Goal: Task Accomplishment & Management: Use online tool/utility

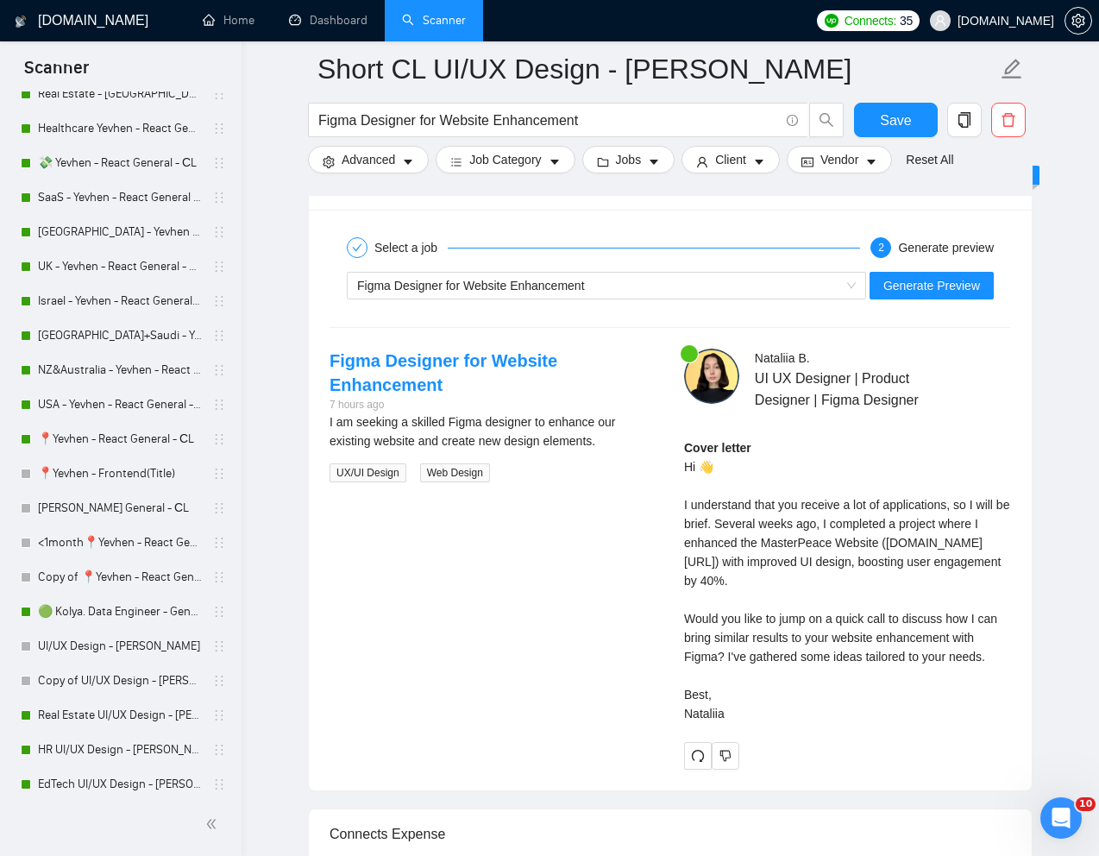
scroll to position [481, 0]
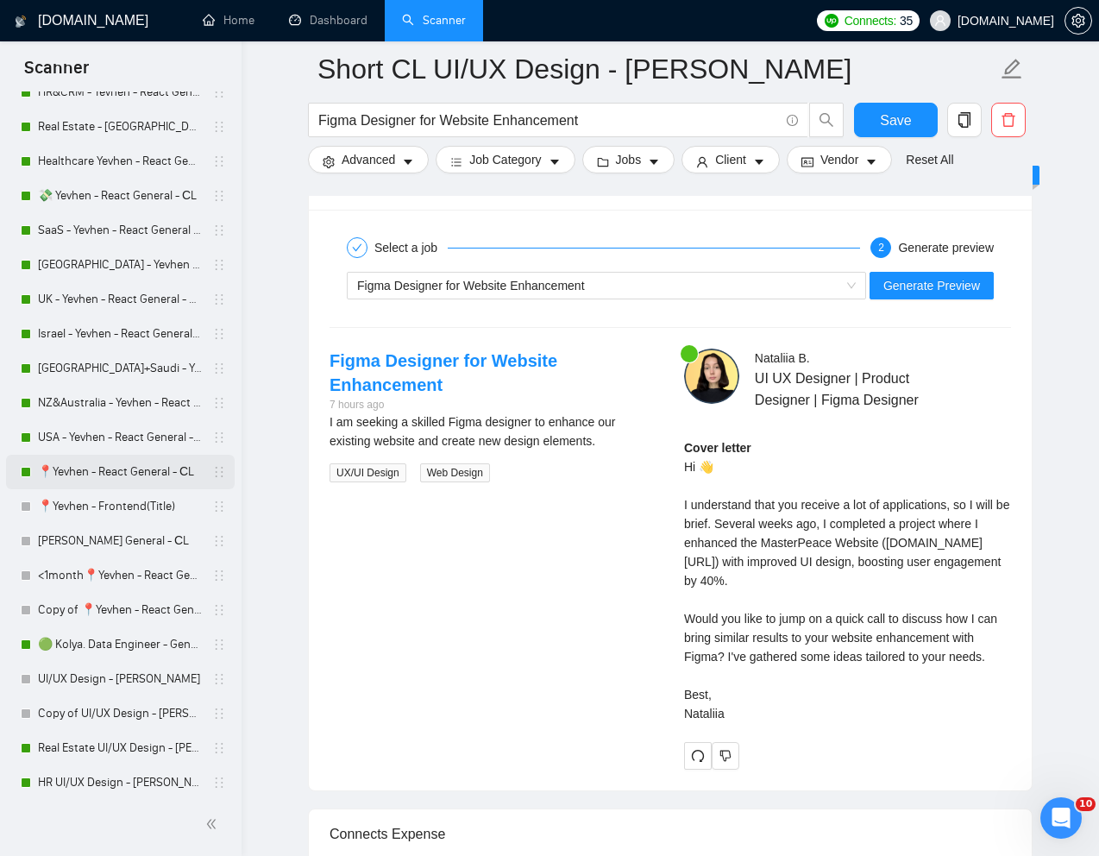
click at [99, 471] on link "📍Yevhen - React General - СL" at bounding box center [120, 472] width 164 height 35
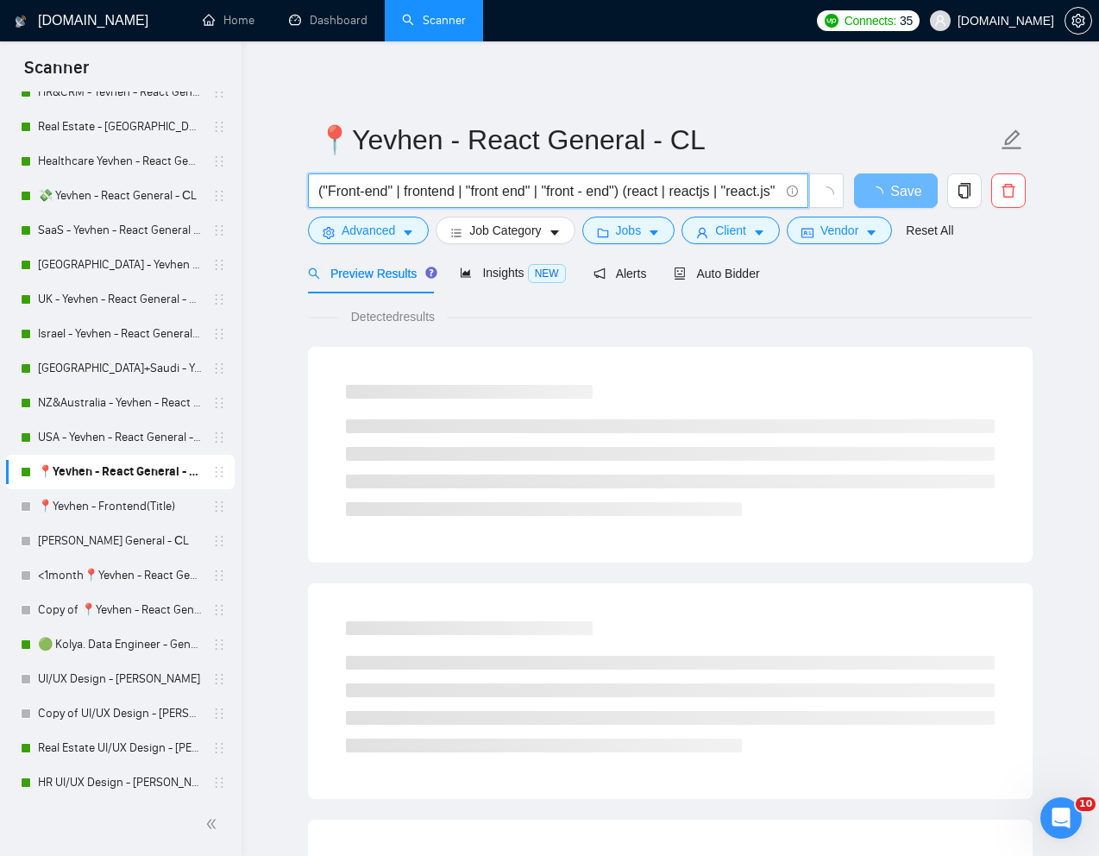
click at [370, 190] on input "("Front-end" | frontend | "front end" | "front - end") (react | reactjs | "reac…" at bounding box center [548, 191] width 461 height 22
paste input "Senior Frontend React Developer"
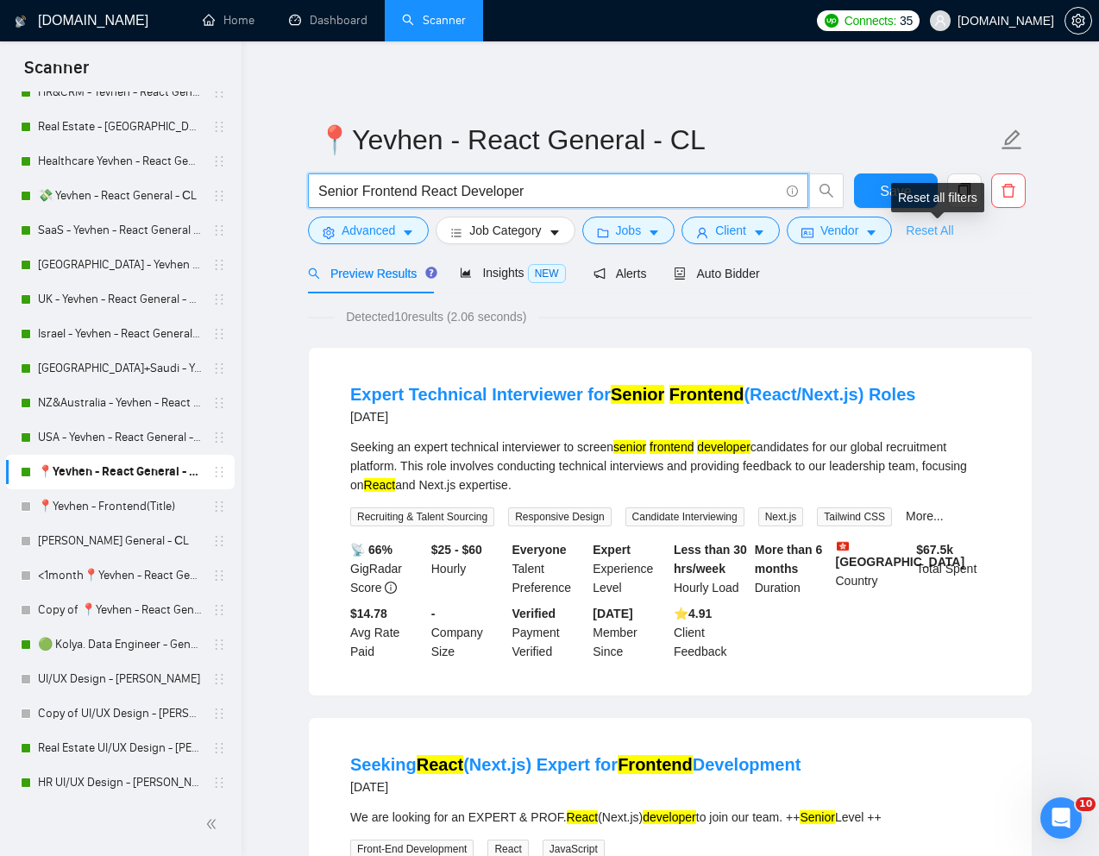
type input "Senior Frontend React Developer"
click at [941, 233] on link "Reset All" at bounding box center [929, 230] width 47 height 19
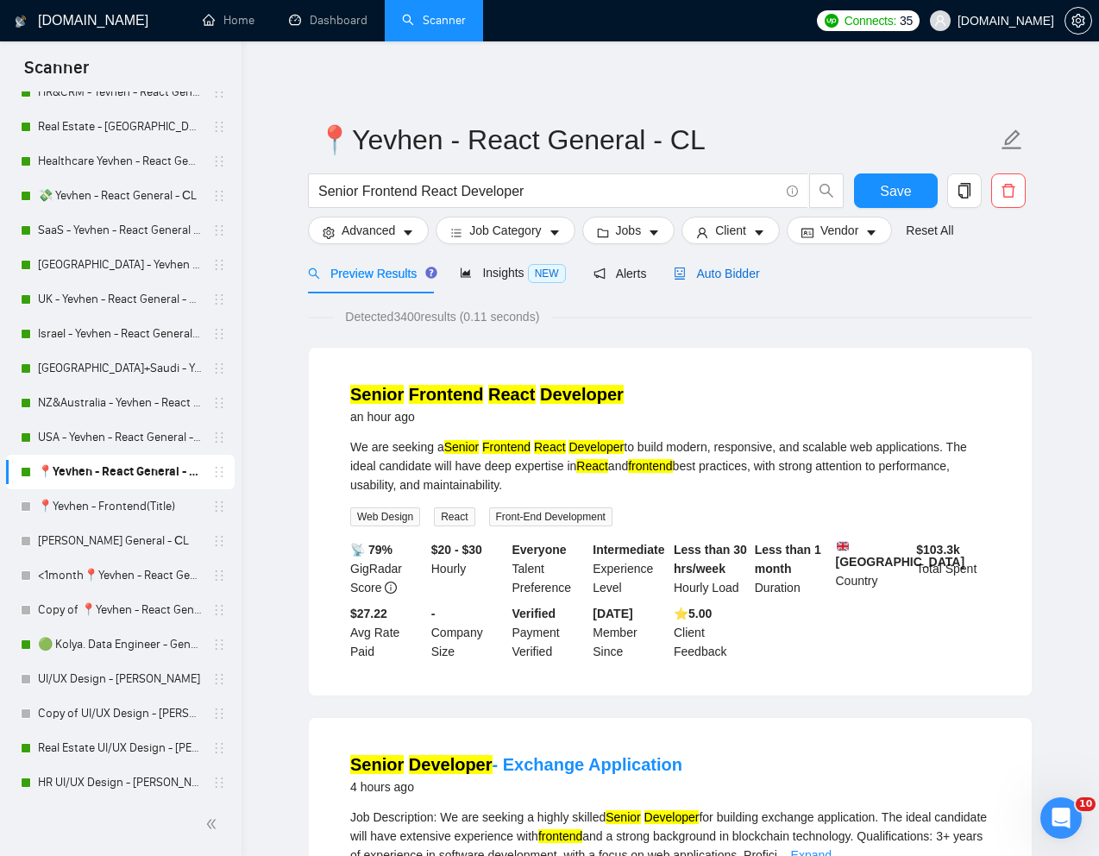
click at [754, 271] on span "Auto Bidder" at bounding box center [716, 274] width 85 height 14
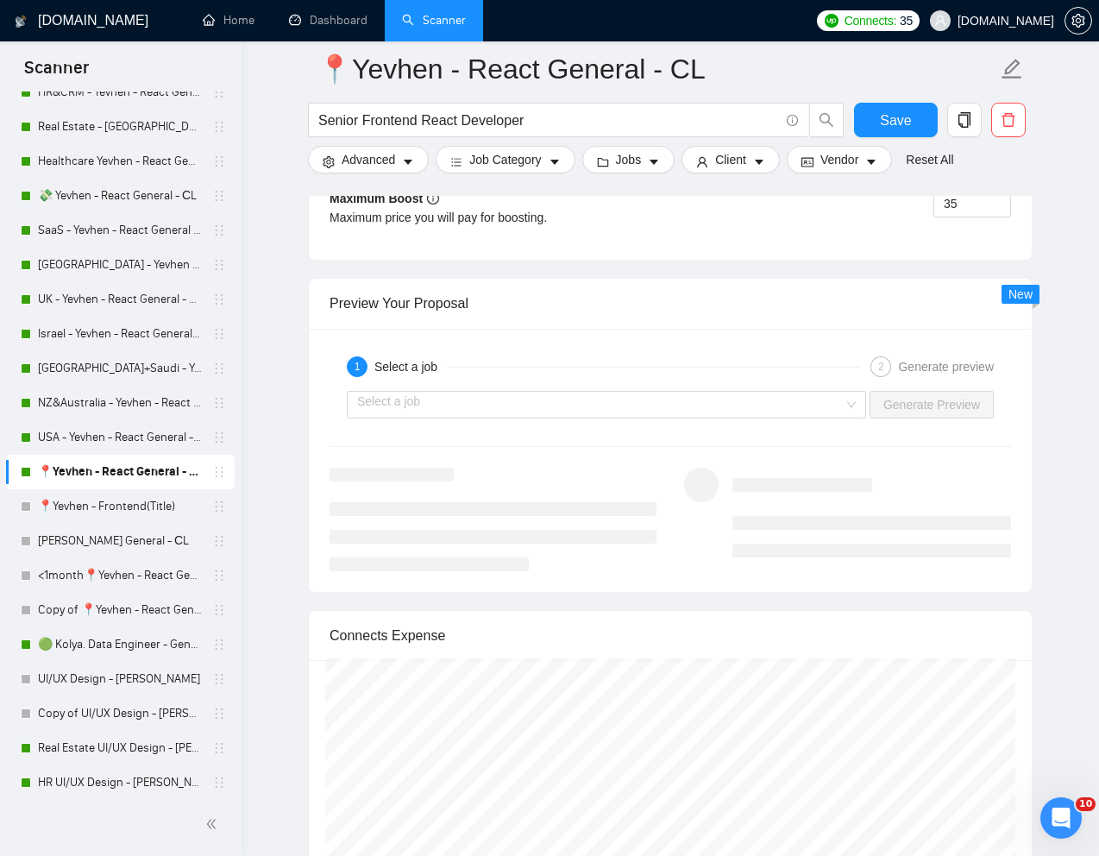
scroll to position [3345, 0]
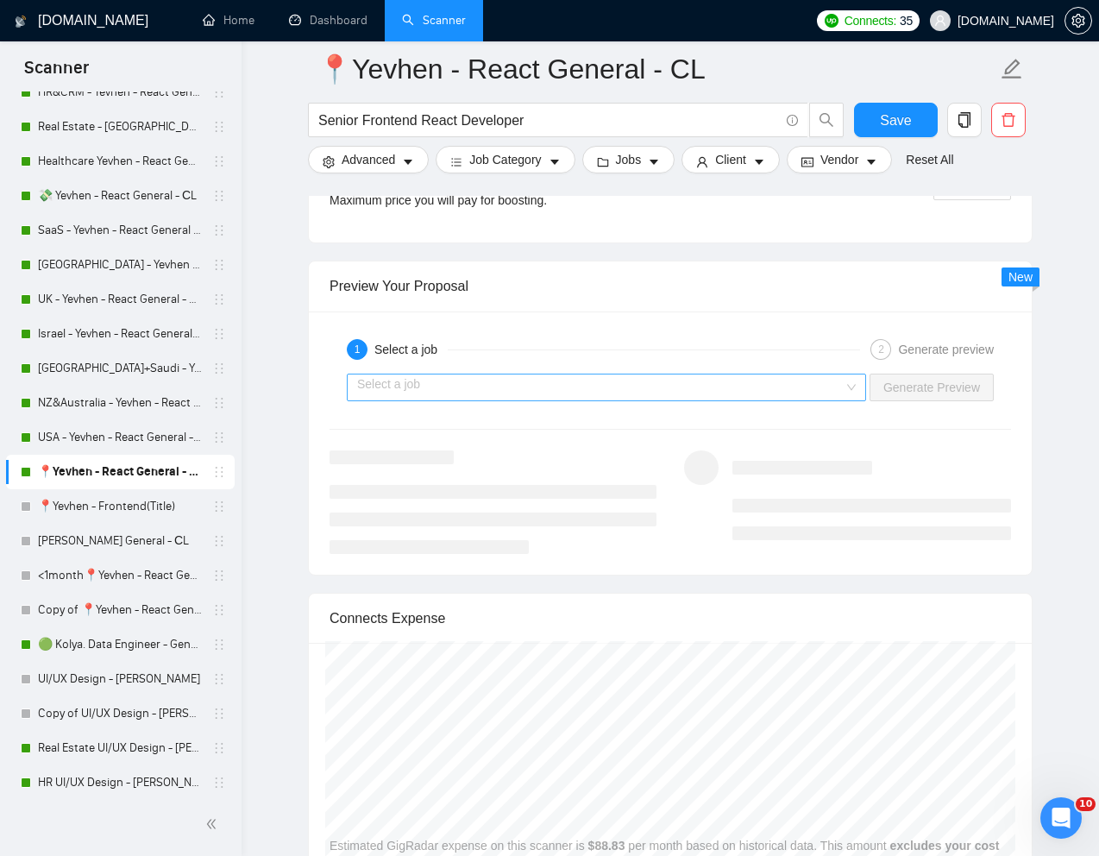
click at [752, 390] on input "search" at bounding box center [600, 387] width 487 height 26
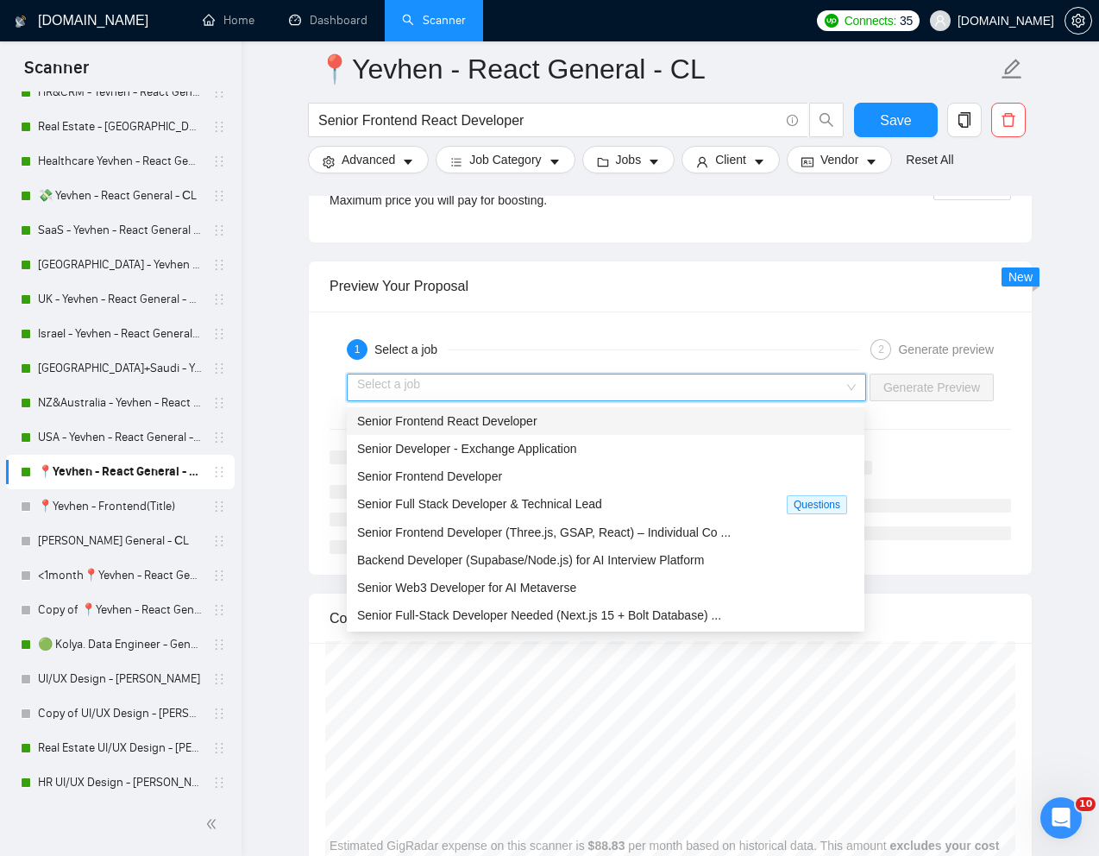
click at [598, 420] on div "Senior Frontend React Developer" at bounding box center [605, 420] width 497 height 19
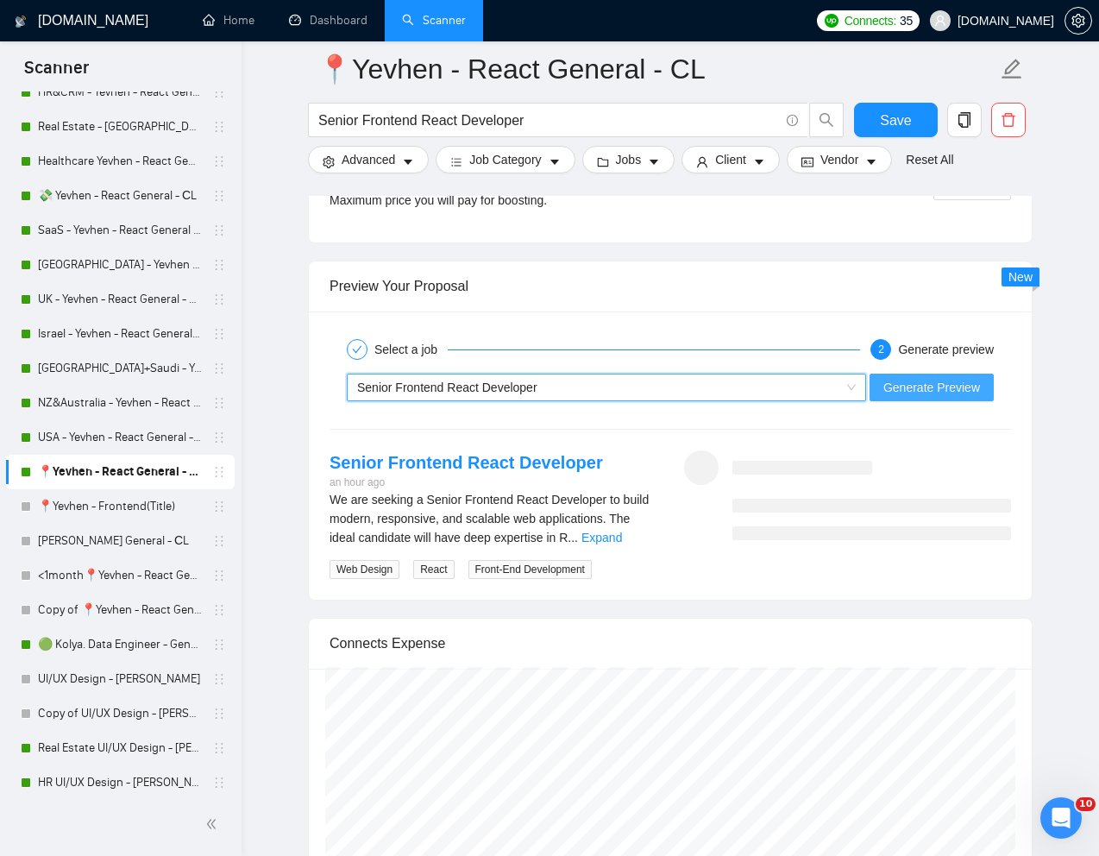
click at [948, 388] on span "Generate Preview" at bounding box center [931, 387] width 97 height 19
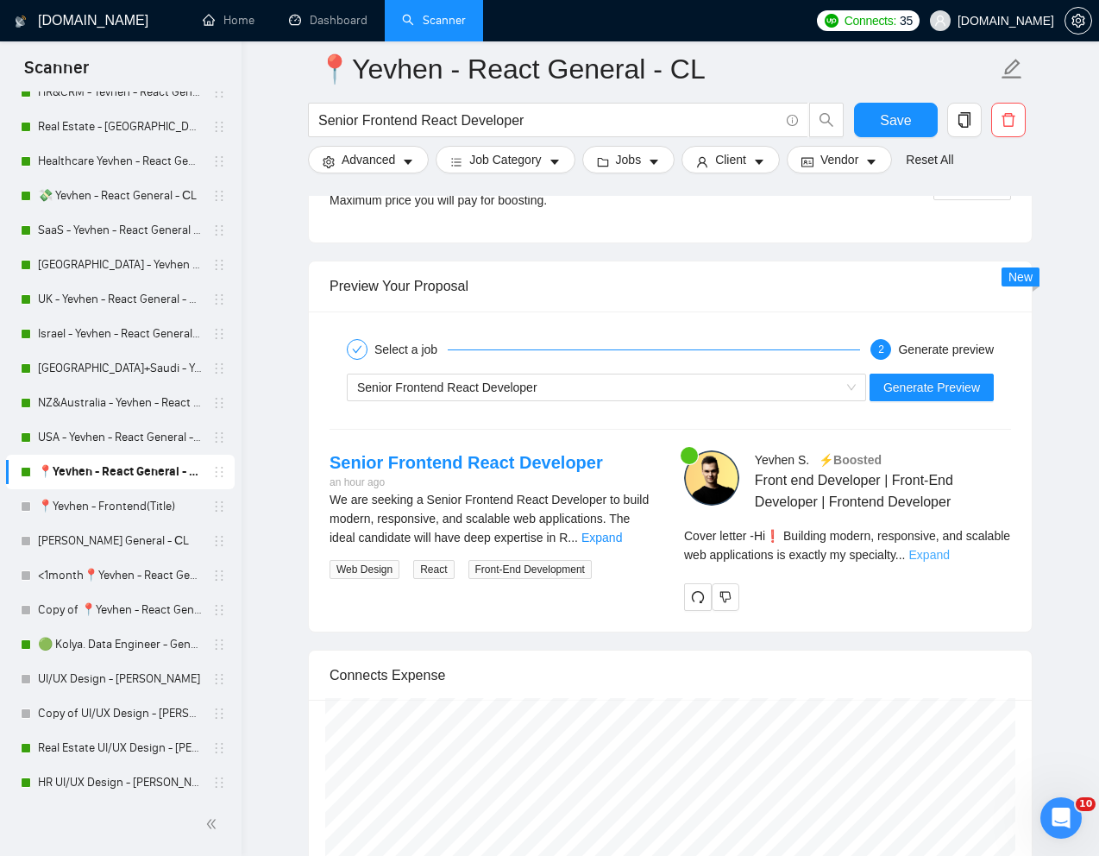
click at [950, 556] on link "Expand" at bounding box center [929, 555] width 41 height 14
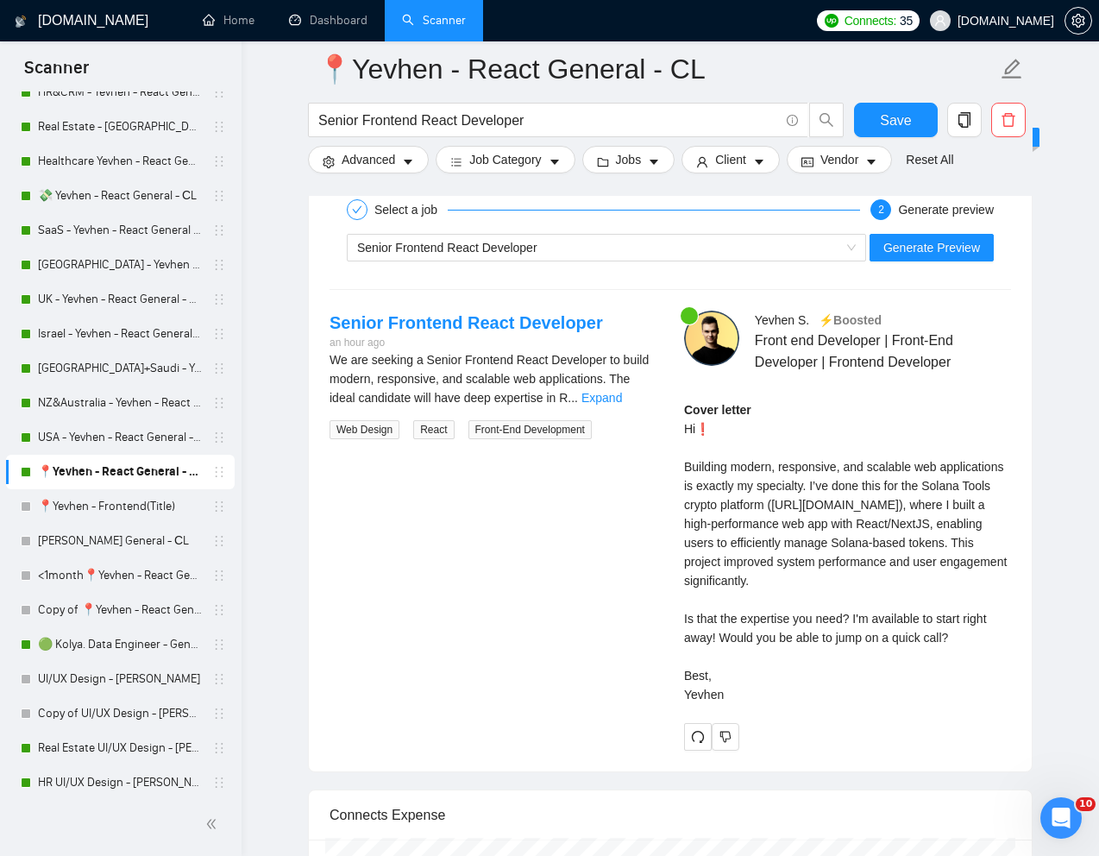
scroll to position [3493, 0]
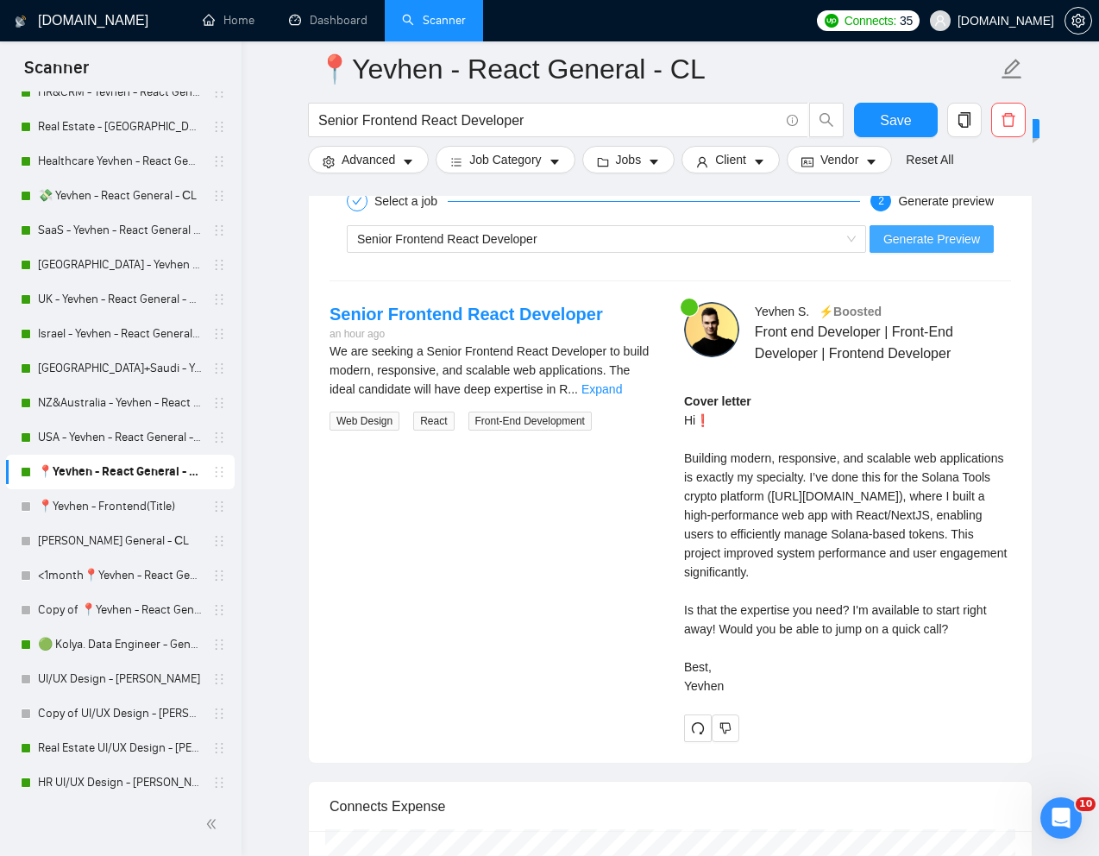
click at [951, 244] on span "Generate Preview" at bounding box center [931, 238] width 97 height 19
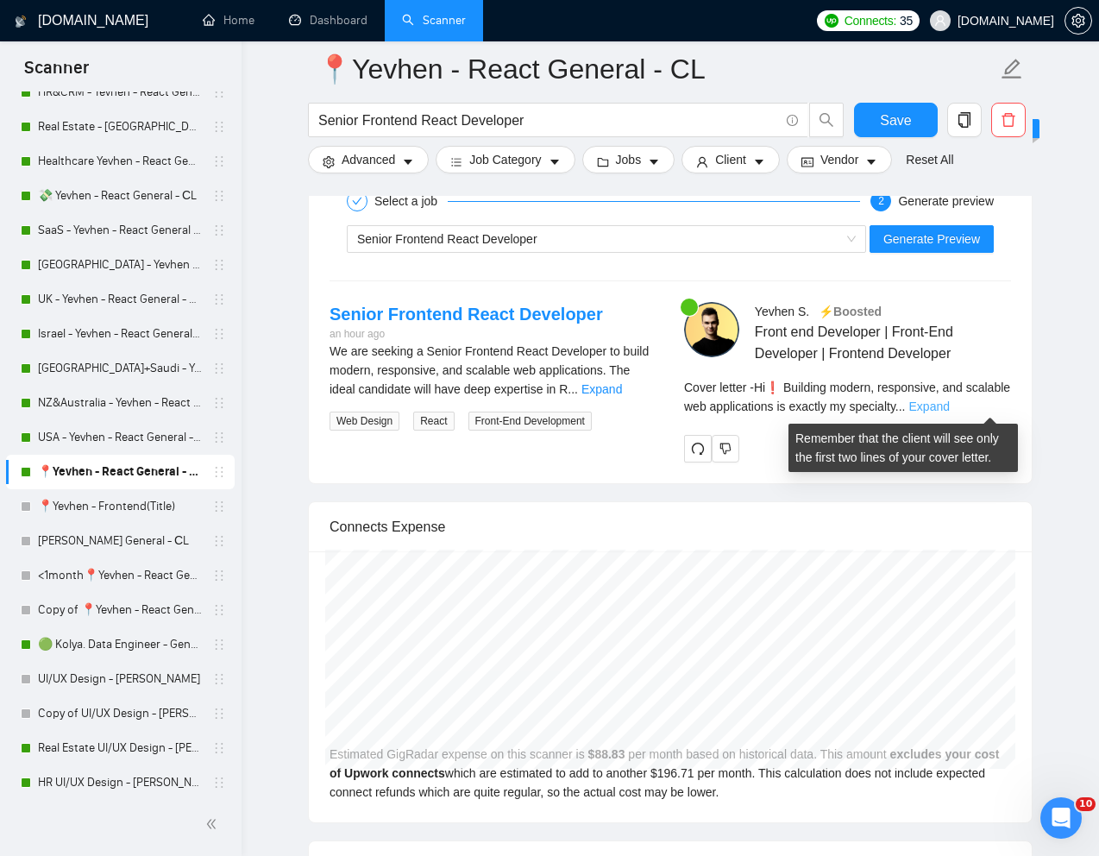
click at [950, 405] on link "Expand" at bounding box center [929, 406] width 41 height 14
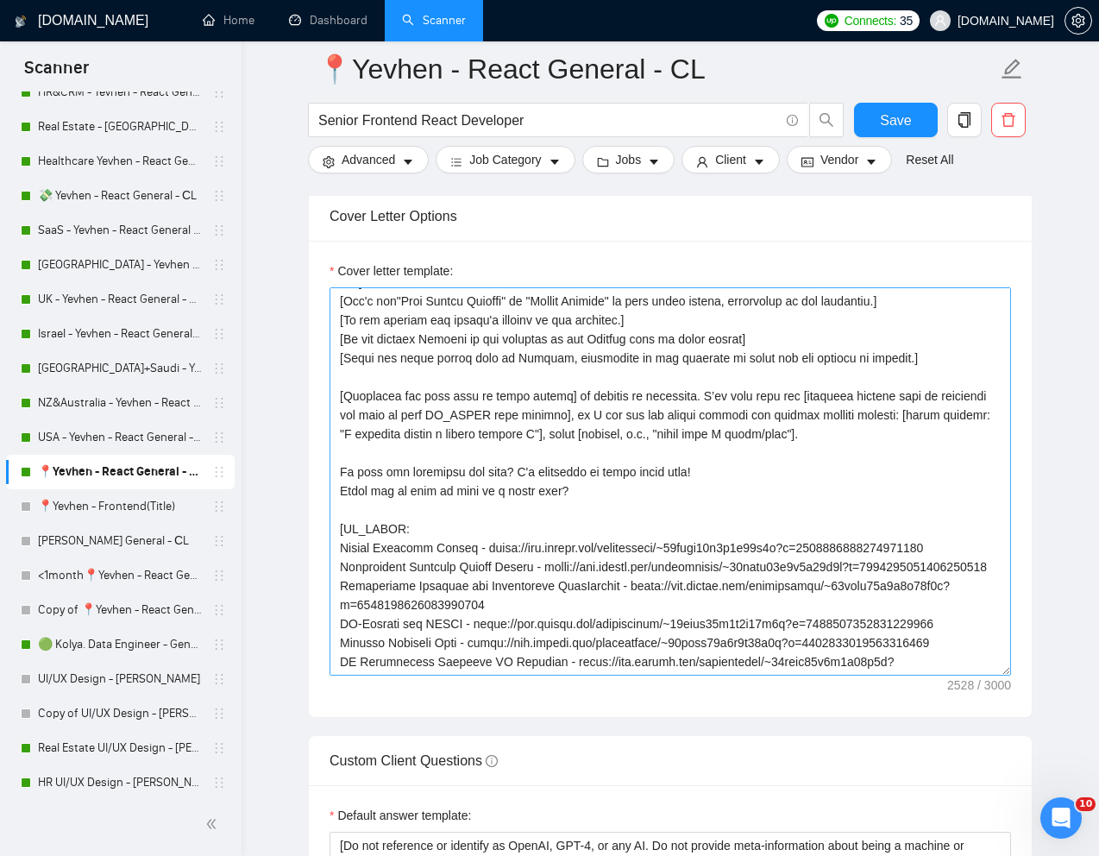
scroll to position [91, 0]
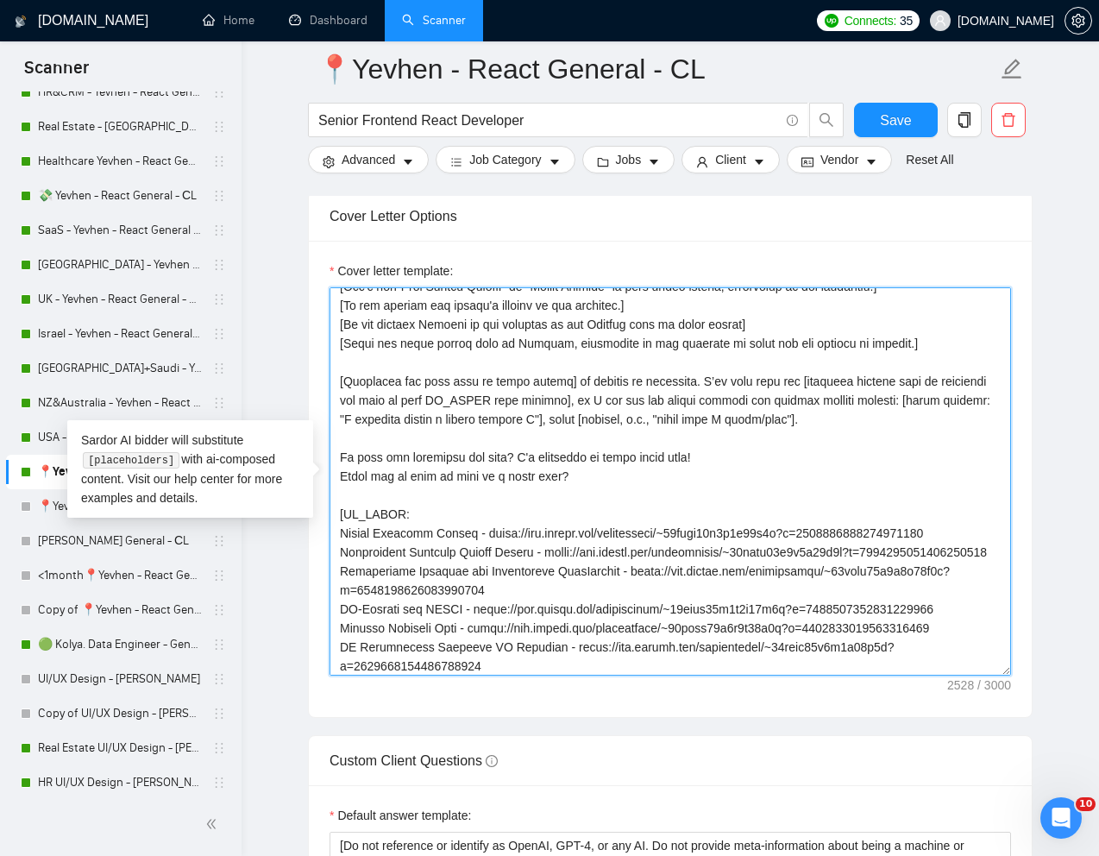
drag, startPoint x: 335, startPoint y: 532, endPoint x: 993, endPoint y: 526, distance: 658.3
click at [993, 526] on textarea "Cover letter template:" at bounding box center [671, 481] width 682 height 388
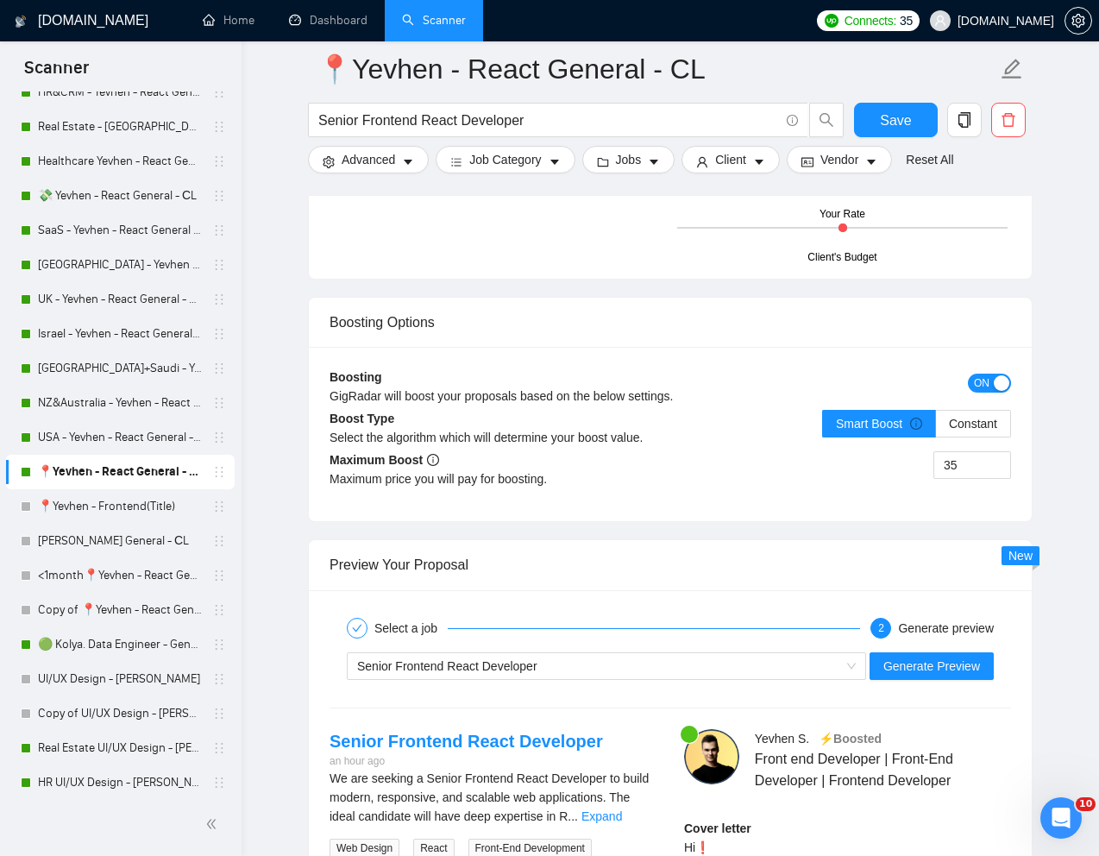
scroll to position [3084, 0]
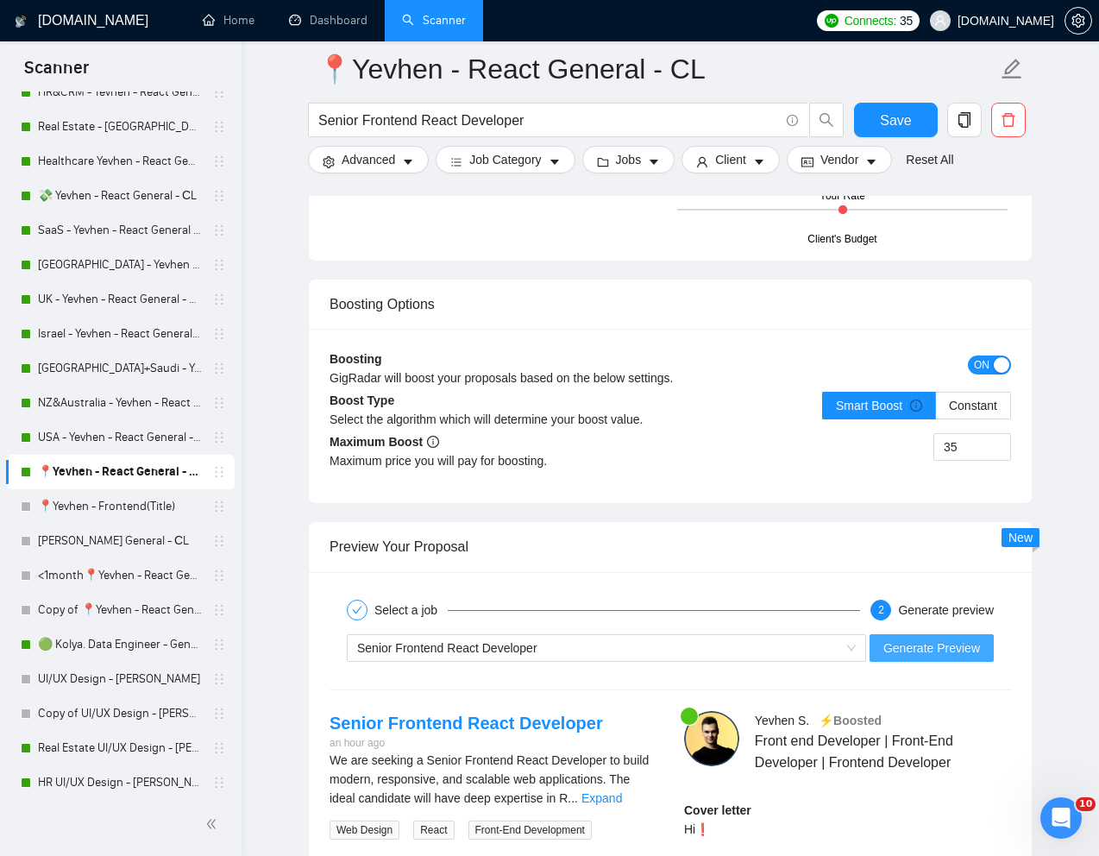
type textarea "[Lorem i dolorsit ametcons adipi eli "Se❗" doe tempor'i utla et dolorem aliq (e…"
click at [891, 647] on span "Generate Preview" at bounding box center [931, 647] width 97 height 19
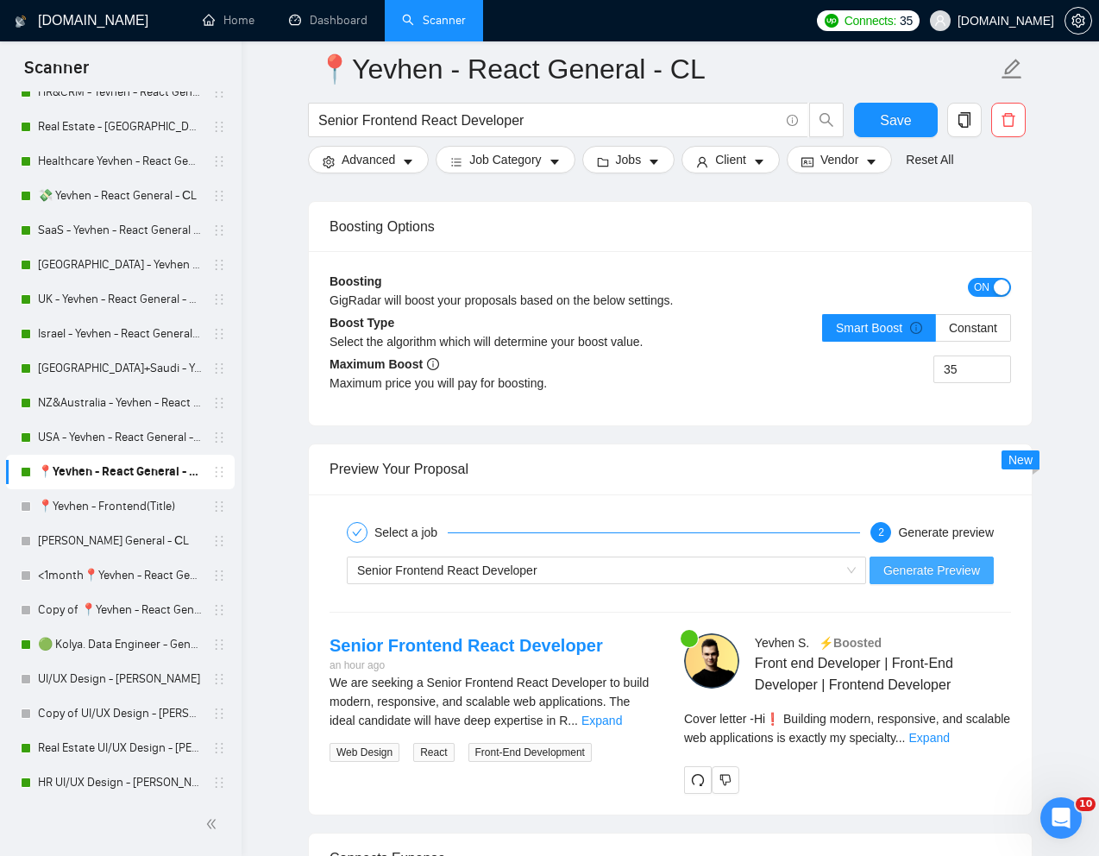
scroll to position [3299, 0]
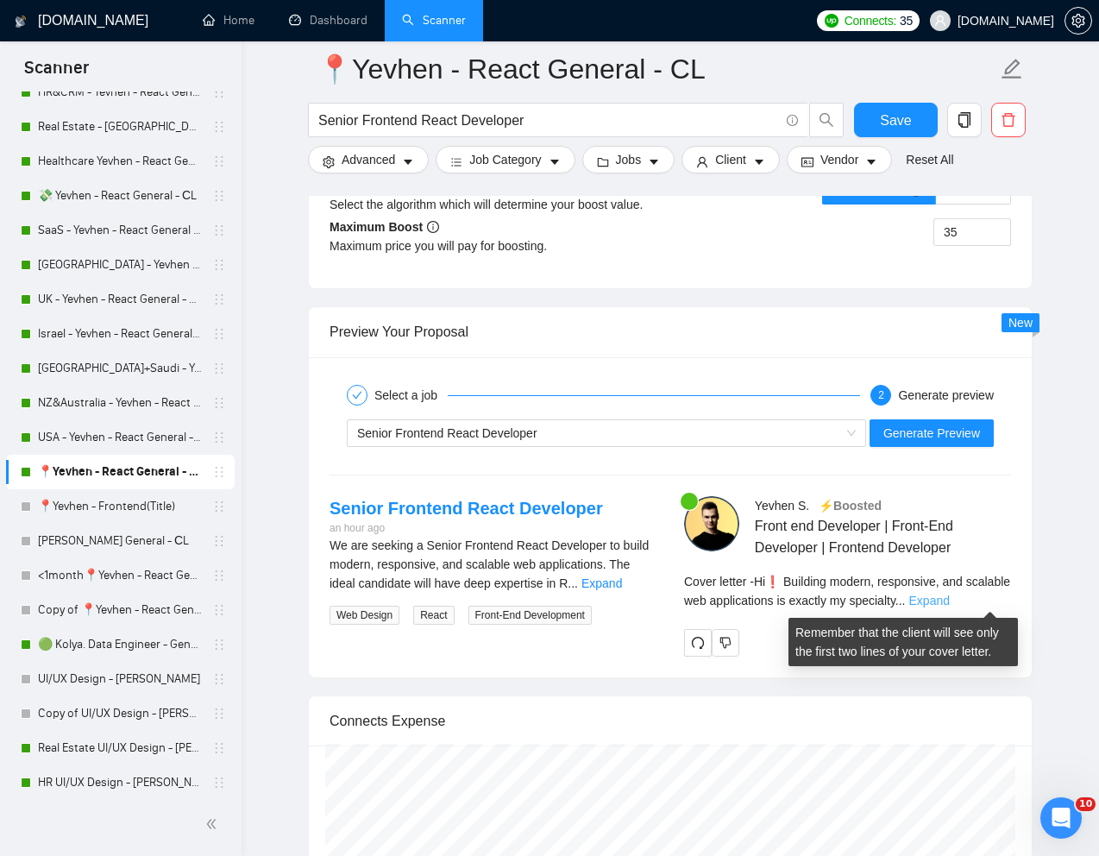
click at [950, 600] on link "Expand" at bounding box center [929, 601] width 41 height 14
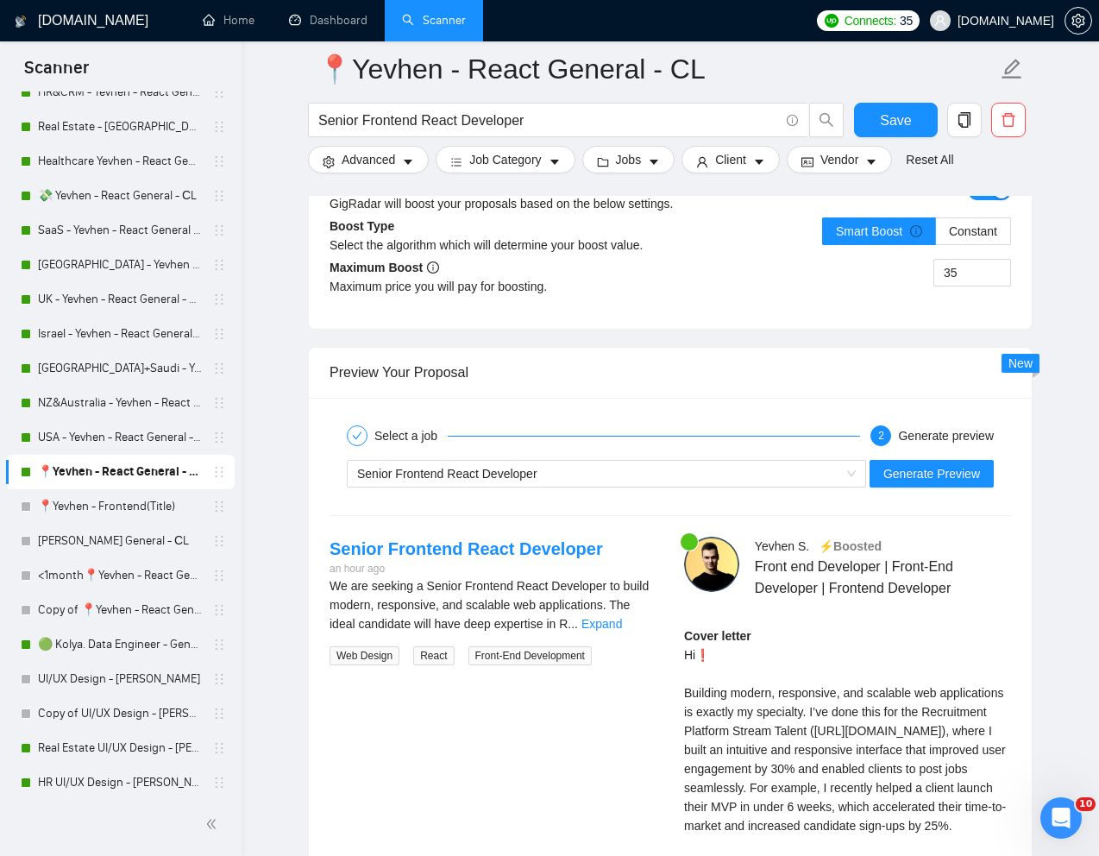
scroll to position [3572, 0]
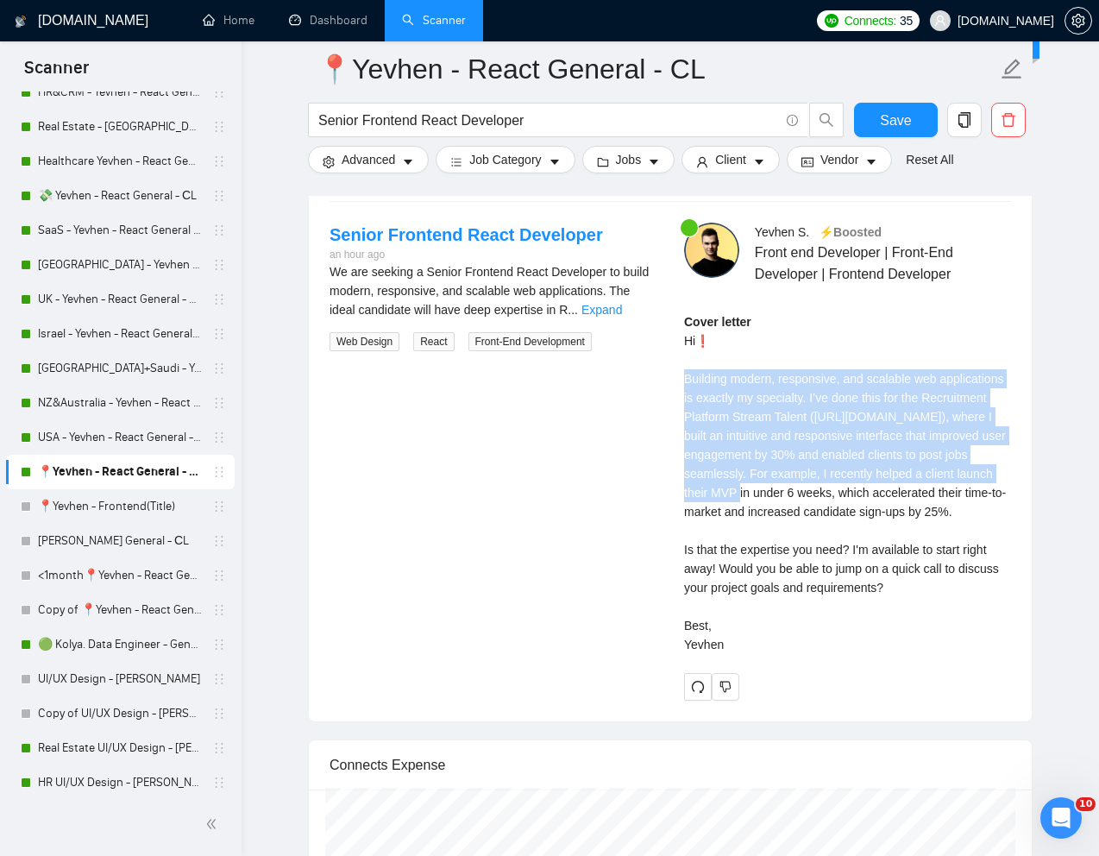
drag, startPoint x: 680, startPoint y: 379, endPoint x: 973, endPoint y: 490, distance: 313.7
click at [973, 490] on div "[PERSON_NAME] ⚡️Boosted Front end Developer | Front-End Developer | Frontend De…" at bounding box center [847, 462] width 355 height 478
copy div "Building modern, responsive, and scalable web applications is exactly my specia…"
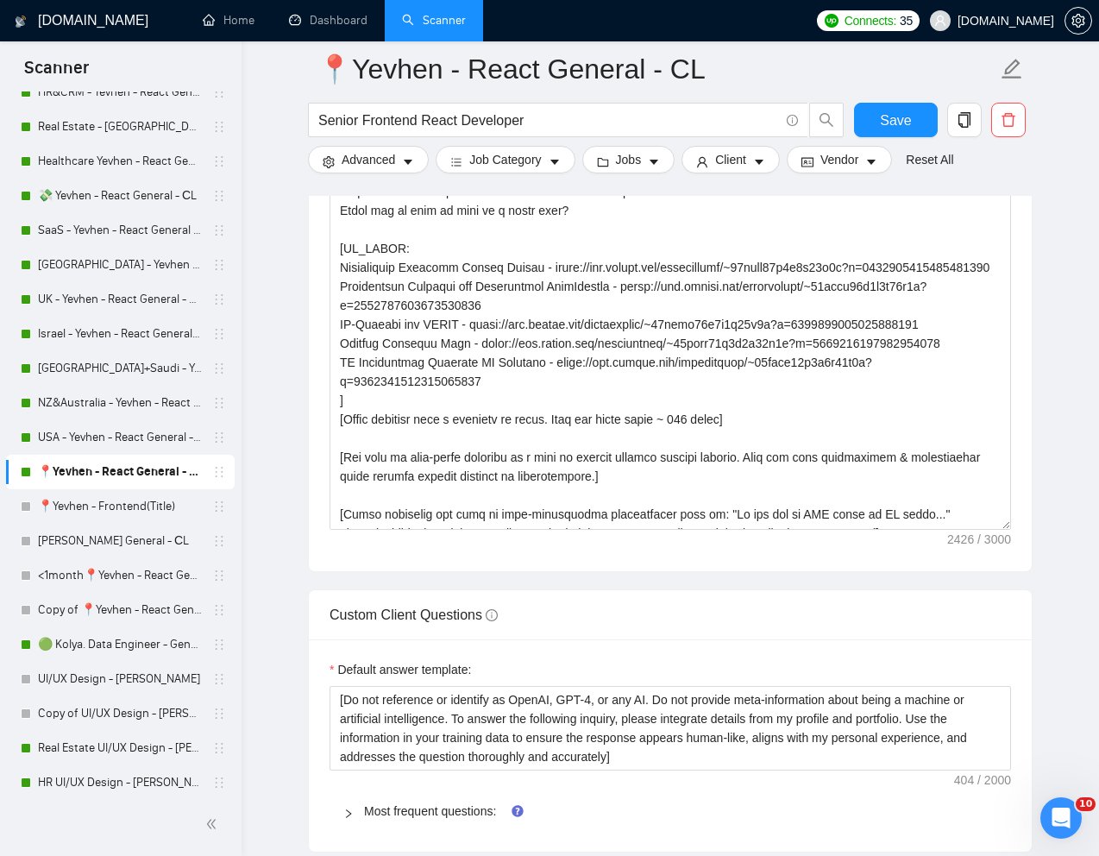
scroll to position [176, 0]
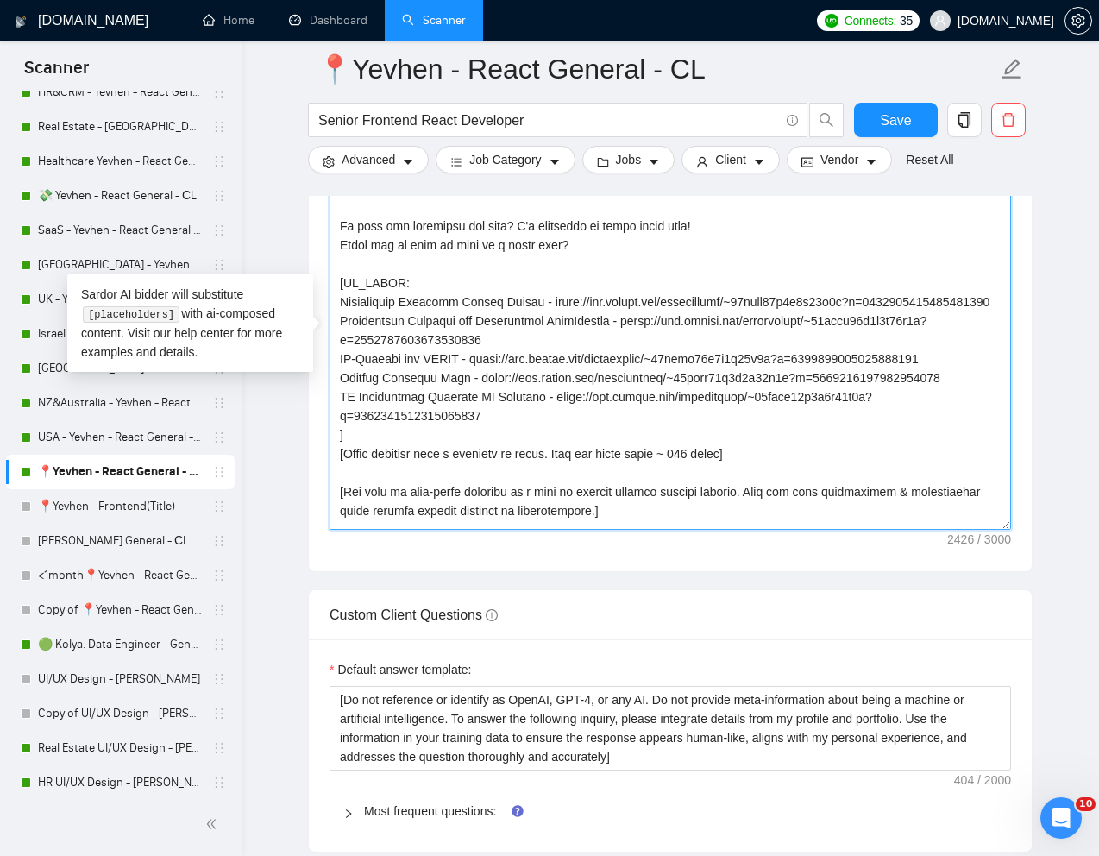
drag, startPoint x: 341, startPoint y: 380, endPoint x: 763, endPoint y: 378, distance: 421.9
click at [763, 378] on textarea "Cover letter template:" at bounding box center [671, 335] width 682 height 388
click at [559, 357] on textarea "Cover letter template:" at bounding box center [671, 335] width 682 height 388
drag, startPoint x: 342, startPoint y: 380, endPoint x: 983, endPoint y: 396, distance: 642.0
click at [983, 396] on textarea "Cover letter template:" at bounding box center [671, 335] width 682 height 388
